Goal: Task Accomplishment & Management: Complete application form

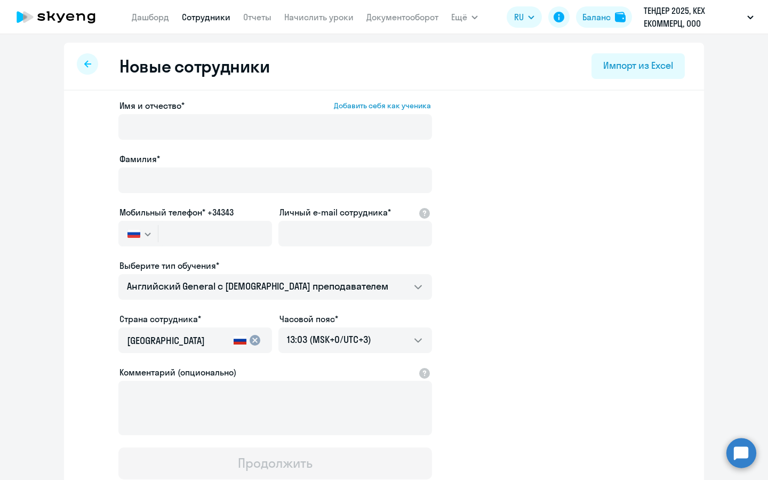
select select "english_adult_not_native_speaker"
select select "3"
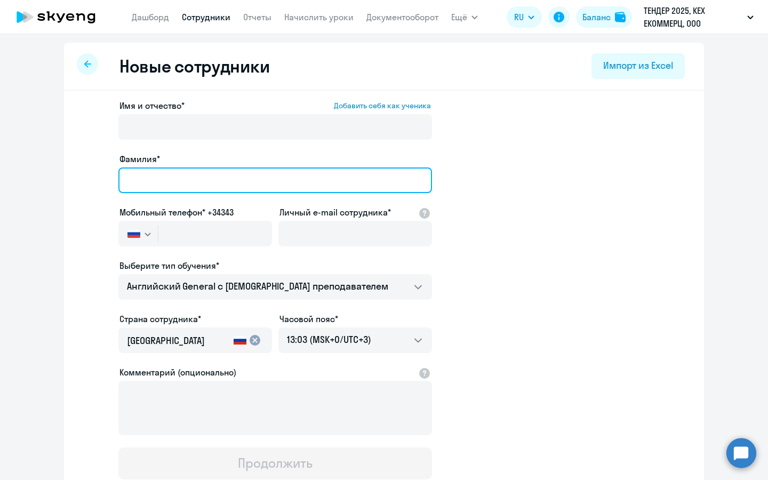
click at [220, 184] on input "Фамилия*" at bounding box center [275, 180] width 314 height 26
type input "U"
type input "[PERSON_NAME]"
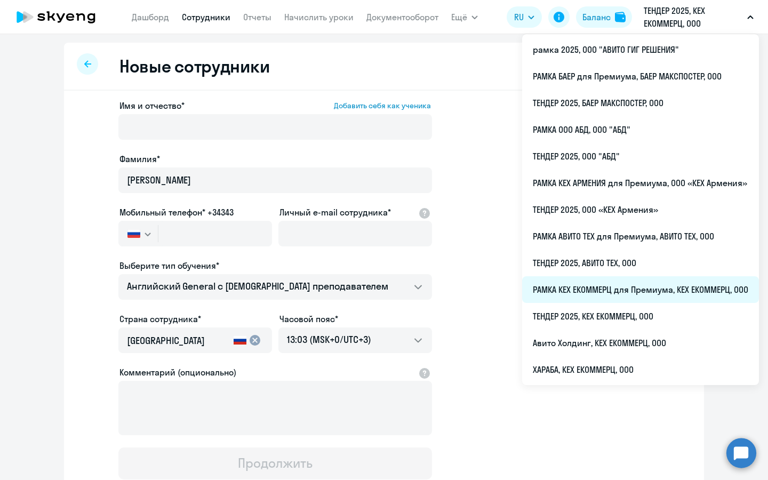
click at [649, 282] on li "РАМКА КЕХ ЕКОММЕРЦ для Премиума, КЕХ ЕКОММЕРЦ, ООО" at bounding box center [640, 289] width 237 height 27
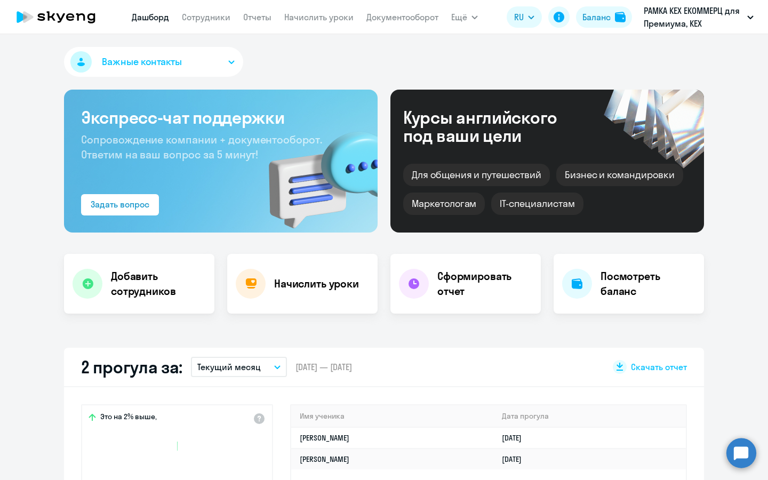
select select "30"
click at [196, 267] on div "Добавить сотрудников" at bounding box center [139, 284] width 150 height 60
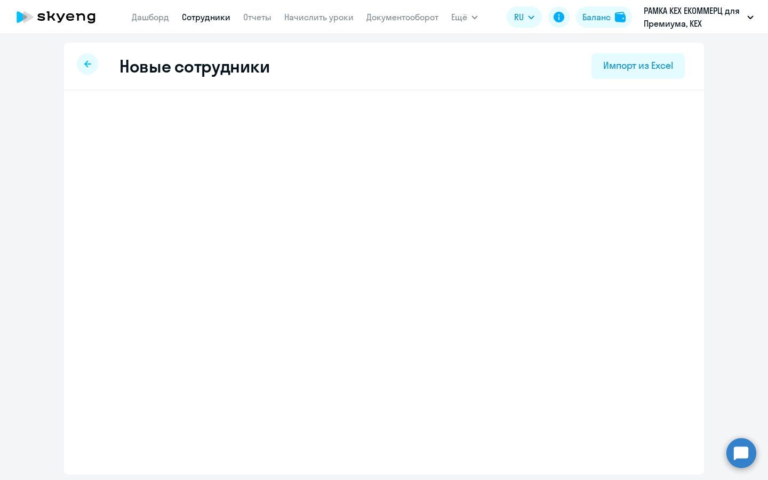
select select "english_adult_not_native_speaker_premium"
select select "3"
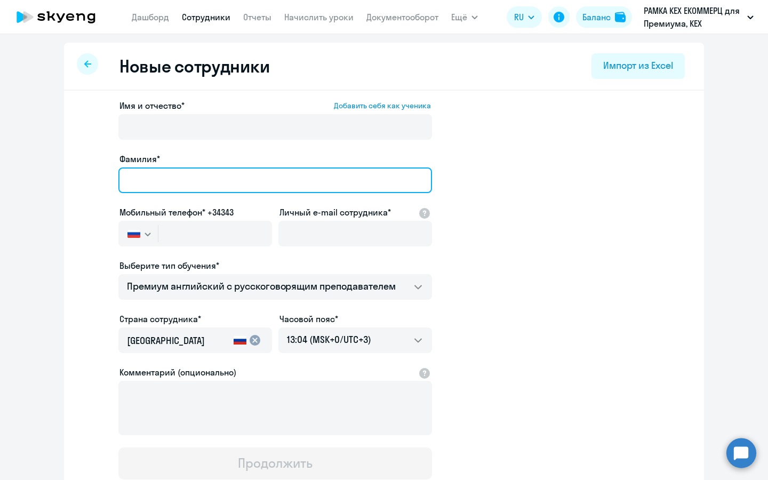
click at [241, 179] on input "Фамилия*" at bounding box center [275, 180] width 314 height 26
type input "[PERSON_NAME]"
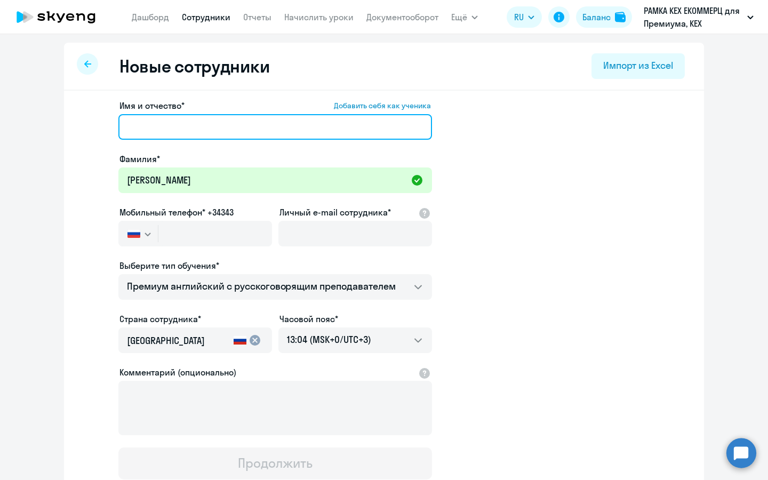
click at [239, 128] on input "Имя и отчество* Добавить себя как ученика" at bounding box center [275, 127] width 314 height 26
paste input "[PERSON_NAME]"
type input "[PERSON_NAME]"
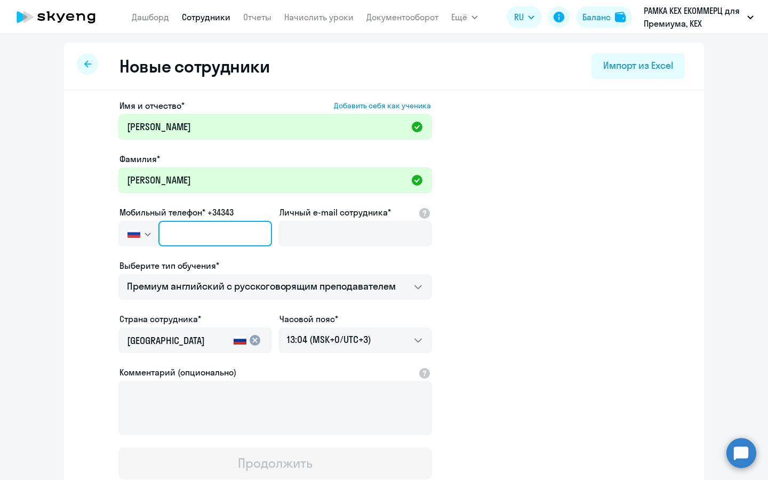
click at [225, 245] on input "text" at bounding box center [215, 234] width 114 height 26
paste input "[PHONE_NUMBER]"
type input "[PHONE_NUMBER]"
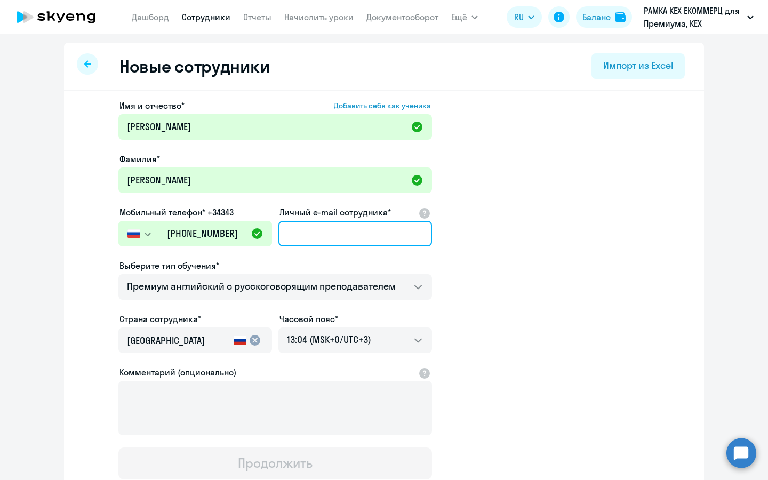
click at [364, 226] on input "Личный e-mail сотрудника*" at bounding box center [355, 234] width 154 height 26
paste input "[PERSON_NAME][EMAIL_ADDRESS][DOMAIN_NAME]"
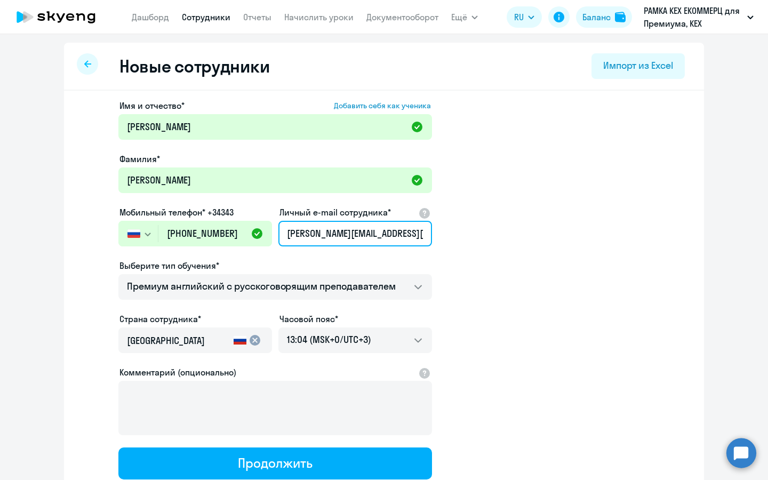
type input "[PERSON_NAME][EMAIL_ADDRESS][DOMAIN_NAME]"
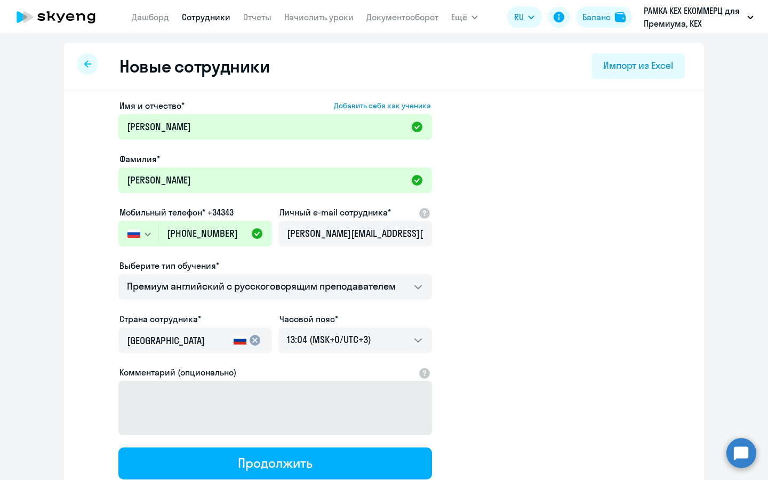
drag, startPoint x: 517, startPoint y: 292, endPoint x: 351, endPoint y: 431, distance: 216.2
click at [517, 292] on app-new-student-form "Имя и отчество* Добавить себя как ученика [PERSON_NAME]* [PERSON_NAME] Мобильны…" at bounding box center [384, 289] width 606 height 380
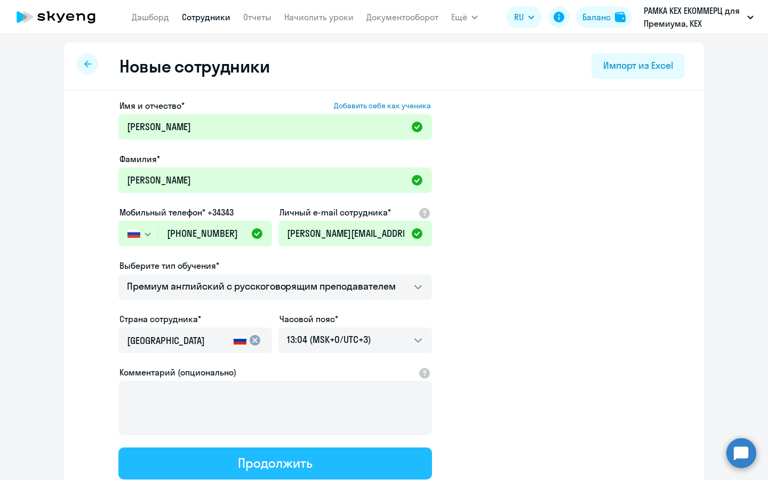
click at [339, 455] on button "Продолжить" at bounding box center [275, 463] width 314 height 32
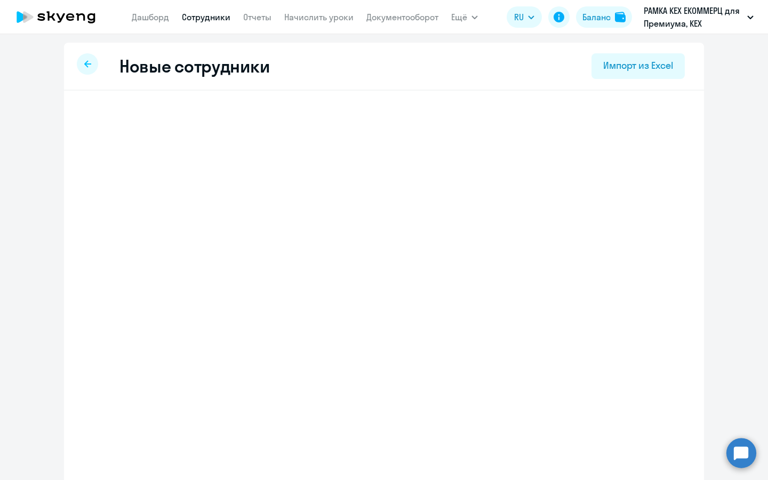
select select "english_adult_not_native_speaker_premium"
select select "3"
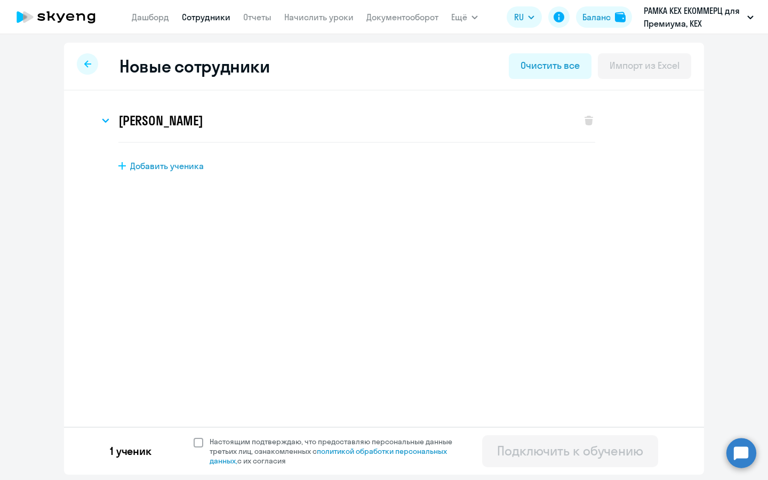
click at [305, 445] on span "Настоящим подтверждаю, что предоставляю персональные данные третьих лиц, ознако…" at bounding box center [337, 451] width 255 height 29
click at [194, 437] on input "Настоящим подтверждаю, что предоставляю персональные данные третьих лиц, ознако…" at bounding box center [193, 436] width 1 height 1
checkbox input "true"
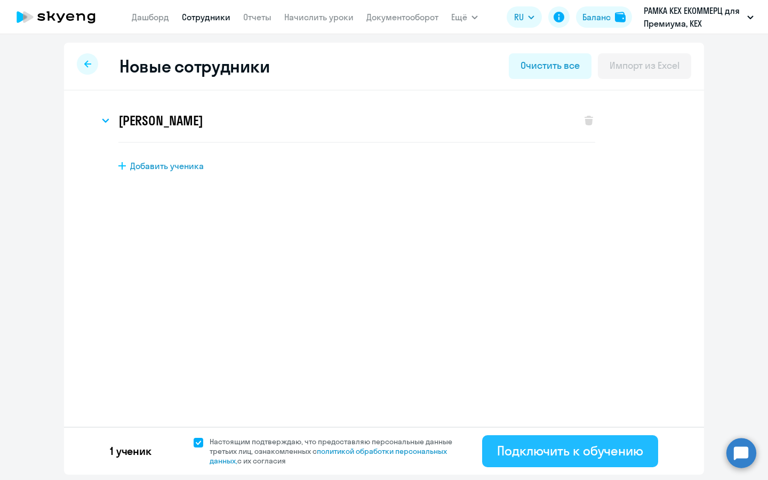
click at [503, 450] on div "Подключить к обучению" at bounding box center [570, 450] width 146 height 17
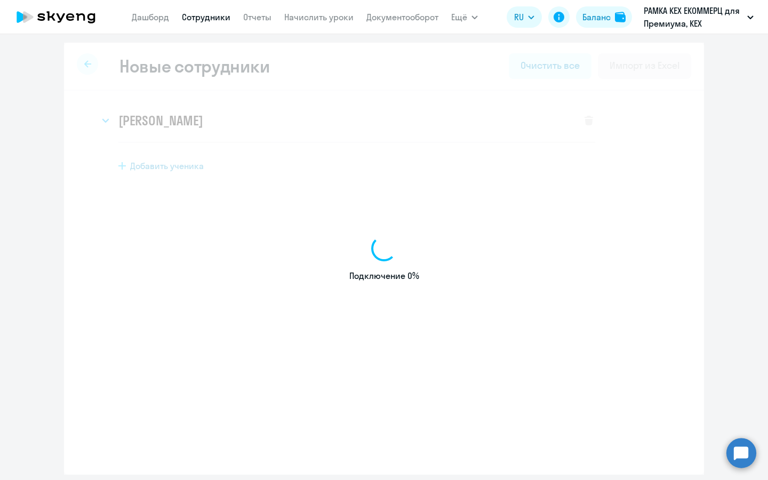
select select "english_adult_not_native_speaker_premium"
select select "3"
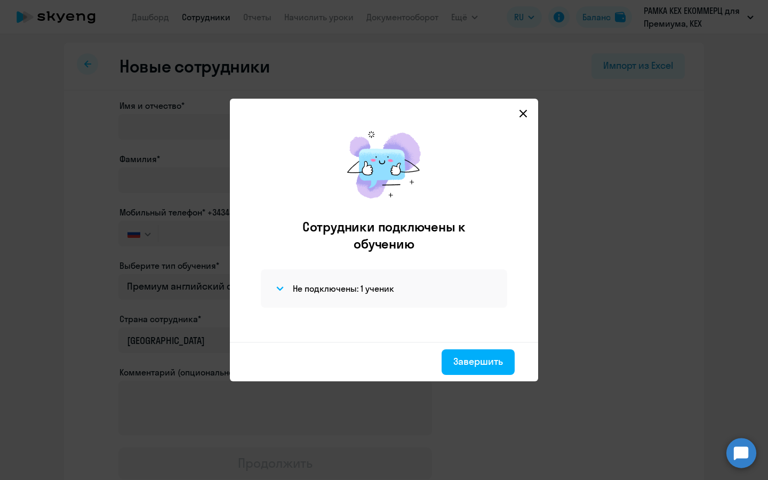
click at [534, 117] on mat-dialog-container "Сотрудники подключены к обучению Не подключены: 1 ученик Завершить" at bounding box center [384, 240] width 308 height 283
click at [526, 115] on icon at bounding box center [523, 113] width 9 height 9
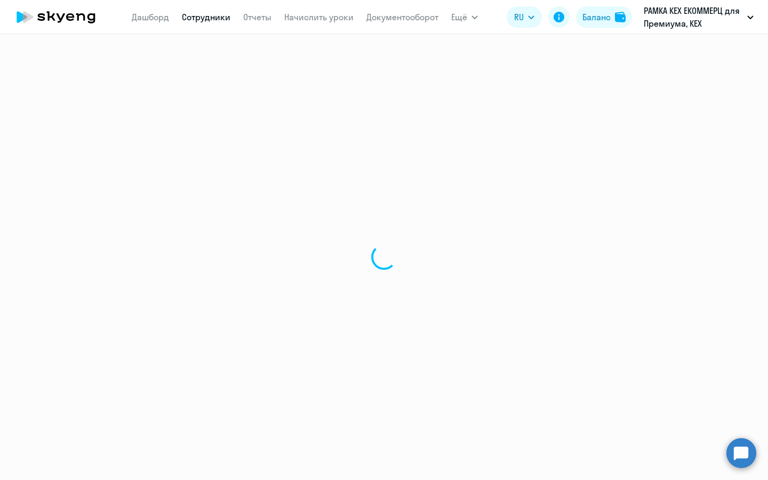
select select "30"
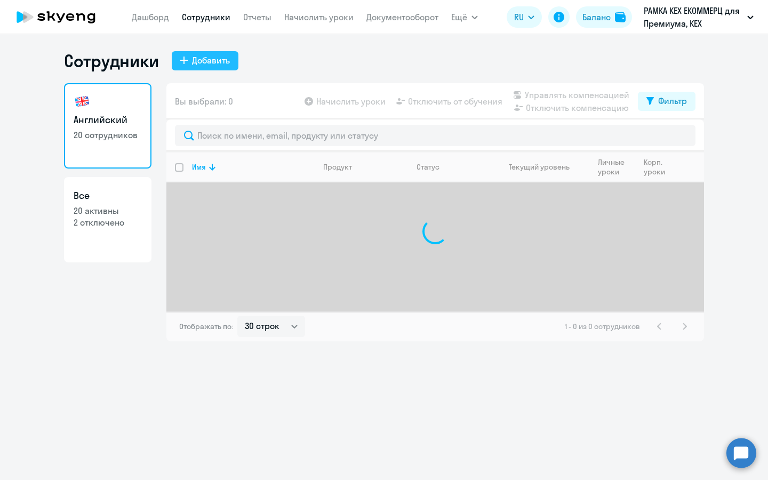
click at [204, 57] on div "Добавить" at bounding box center [211, 60] width 38 height 13
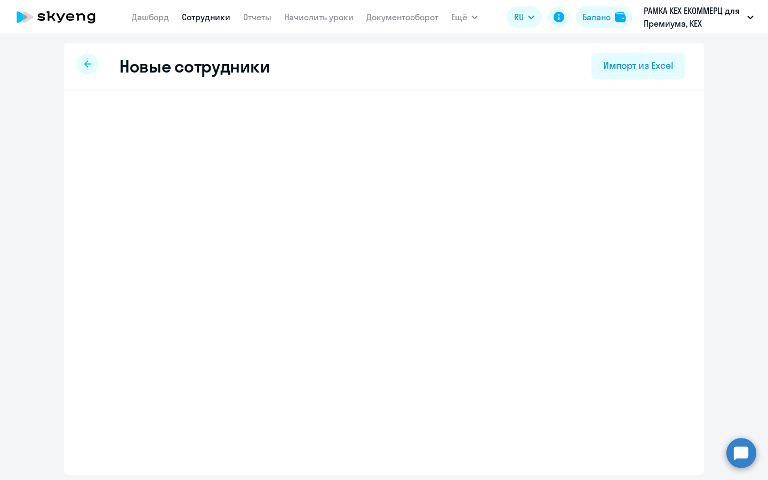
select select "english_adult_not_native_speaker_premium"
select select "3"
